Goal: Task Accomplishment & Management: Manage account settings

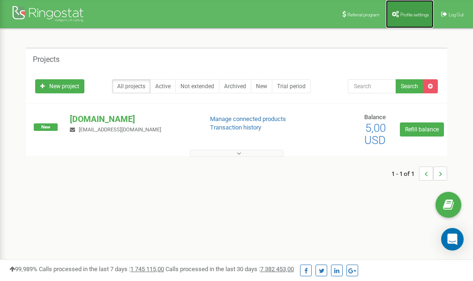
click at [411, 14] on span "Profile settings" at bounding box center [414, 14] width 29 height 5
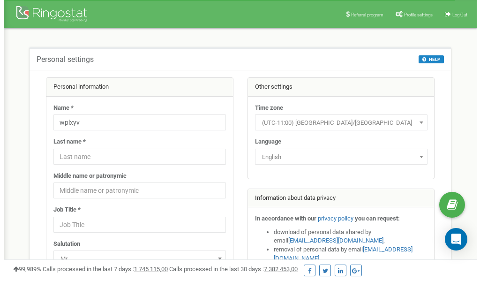
scroll to position [47, 0]
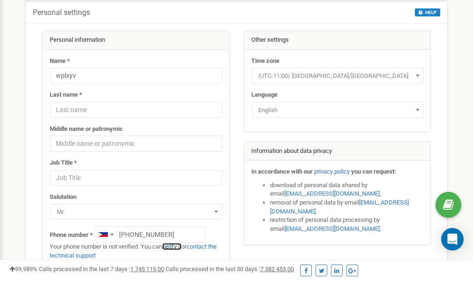
click at [173, 248] on link "verify it" at bounding box center [171, 246] width 19 height 7
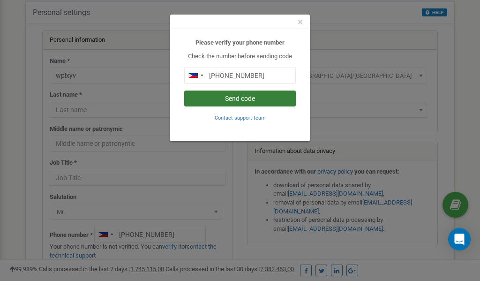
click at [241, 98] on button "Send code" at bounding box center [240, 98] width 112 height 16
